Goal: Obtain resource: Download file/media

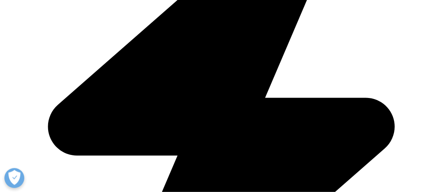
scroll to position [1789, 0]
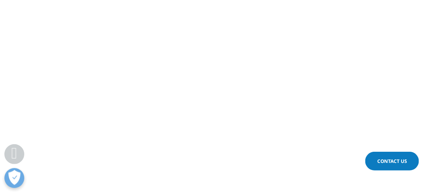
scroll to position [1153, 0]
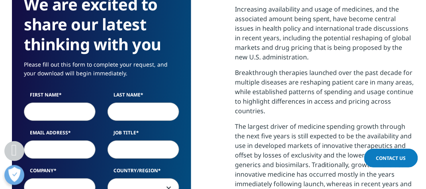
scroll to position [507, 0]
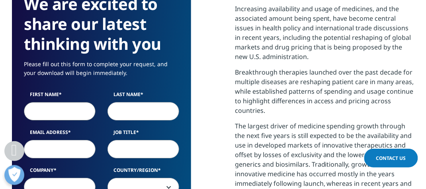
click at [54, 115] on input "First Name" at bounding box center [60, 111] width 72 height 18
type input "Reema"
type input "Al Khbiah"
type input "Business Development Officer"
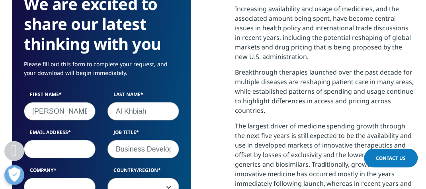
type input "Sudair Pharma"
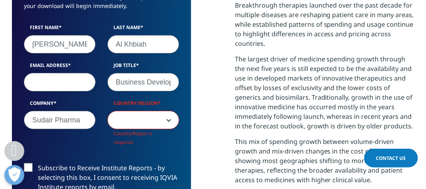
scroll to position [575, 0]
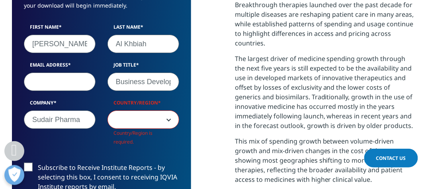
click at [65, 80] on input "Email Address" at bounding box center [60, 81] width 72 height 18
type input "a.alKhbiah@sudairpharma.com"
select select "[GEOGRAPHIC_DATA]"
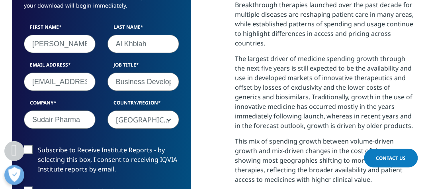
scroll to position [439, 402]
click at [38, 81] on input "a.alKhbiah@sudairpharma.com" at bounding box center [60, 81] width 72 height 18
click at [35, 81] on input "a.alKhbiah@sudairpharma.com" at bounding box center [60, 81] width 72 height 18
type input "r.alKhbiah@sudairpharma.com"
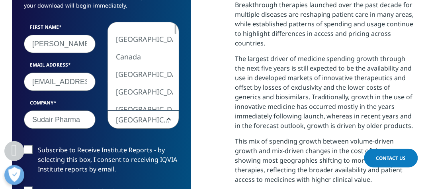
click at [160, 122] on span "[GEOGRAPHIC_DATA]" at bounding box center [143, 120] width 71 height 18
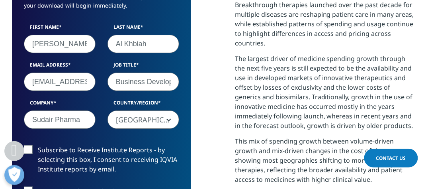
click at [186, 123] on div "We are excited to share our latest thinking with you Please fill out this form …" at bounding box center [101, 135] width 179 height 440
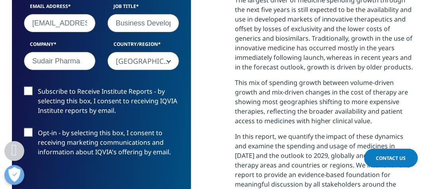
scroll to position [634, 0]
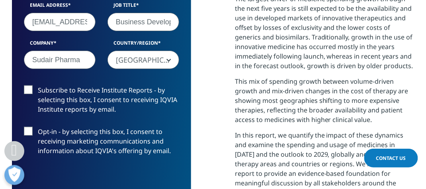
click at [31, 87] on label "Subscribe to Receive Institute Reports - by selecting this box, I consent to re…" at bounding box center [101, 101] width 155 height 33
click at [38, 85] on input "Subscribe to Receive Institute Reports - by selecting this box, I consent to re…" at bounding box center [38, 85] width 0 height 0
click at [30, 125] on div "Subscribe to Receive Institute Reports - by selecting this box, I consent to re…" at bounding box center [101, 126] width 167 height 83
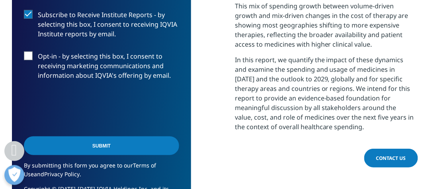
scroll to position [711, 0]
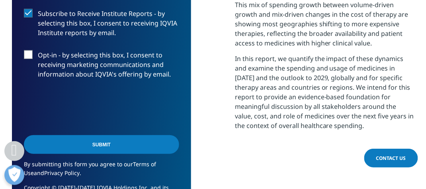
click at [29, 53] on label "Opt-in - by selecting this box, I consent to receiving marketing communications…" at bounding box center [101, 66] width 155 height 33
click at [38, 50] on input "Opt-in - by selecting this box, I consent to receiving marketing communications…" at bounding box center [38, 50] width 0 height 0
click at [54, 140] on input "Submit" at bounding box center [101, 144] width 155 height 19
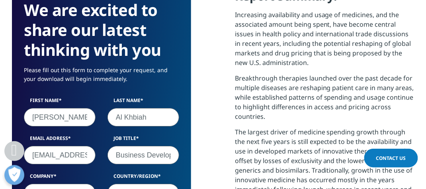
scroll to position [4, 4]
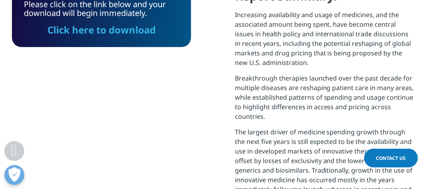
click at [66, 34] on link "Click here to download" at bounding box center [101, 29] width 108 height 13
